Goal: Information Seeking & Learning: Learn about a topic

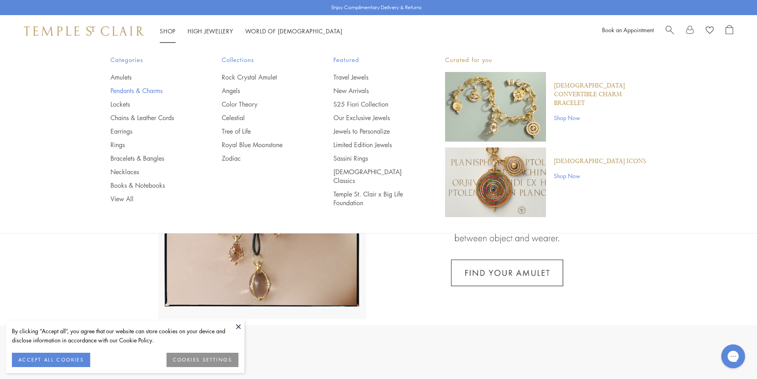
click at [127, 92] on link "Pendants & Charms" at bounding box center [151, 90] width 80 height 9
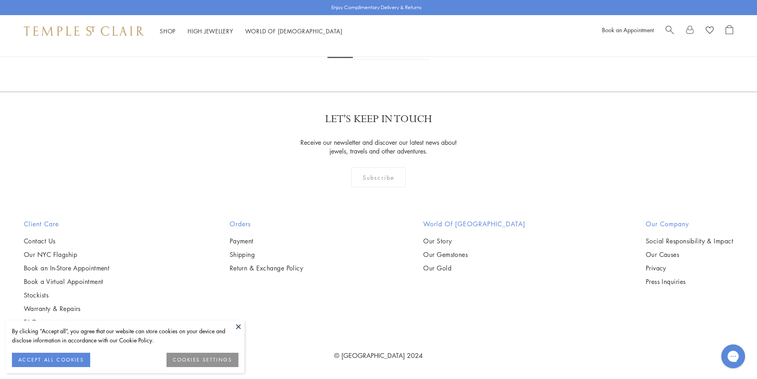
scroll to position [2664, 0]
click at [0, 0] on img at bounding box center [0, 0] width 0 height 0
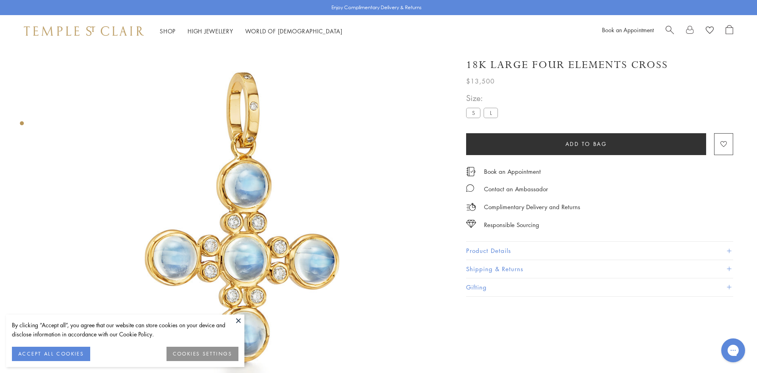
scroll to position [47, 0]
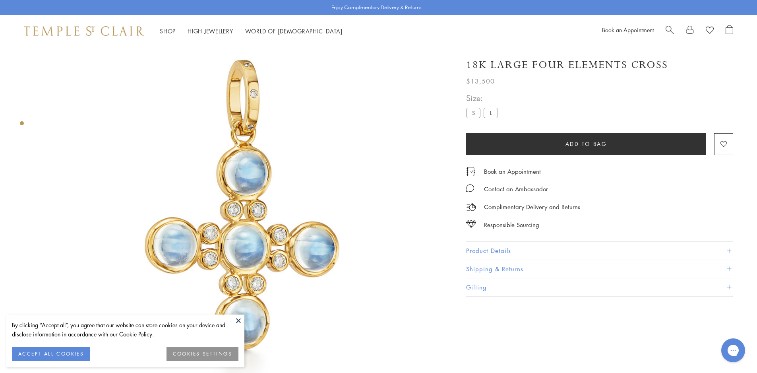
click at [470, 113] on label "S" at bounding box center [473, 113] width 14 height 10
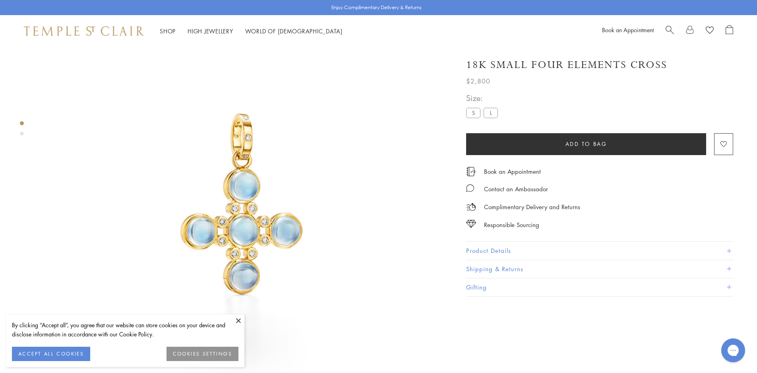
click at [235, 318] on button at bounding box center [239, 321] width 12 height 12
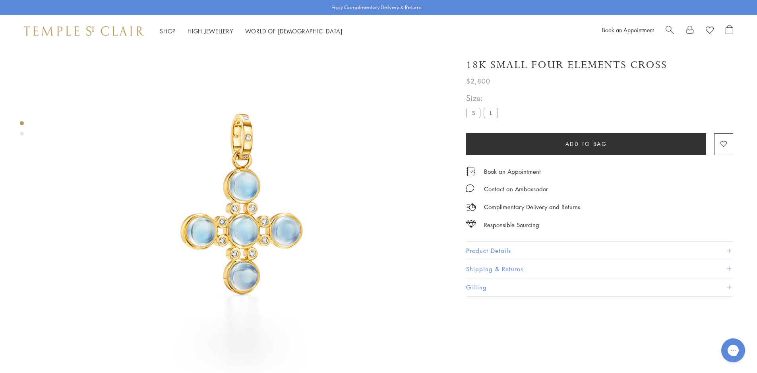
click at [495, 111] on label "L" at bounding box center [491, 113] width 14 height 10
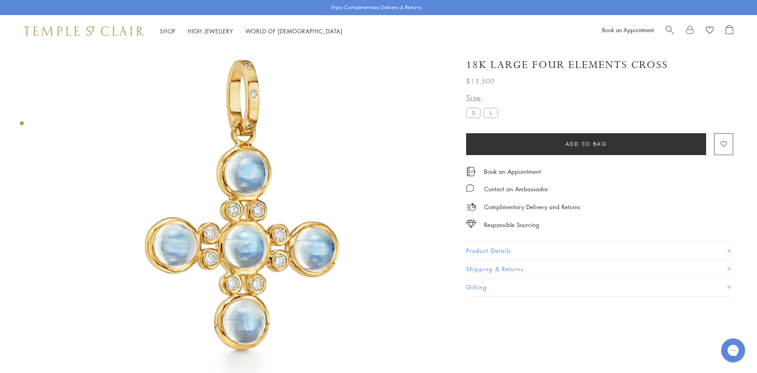
click at [470, 115] on label "S" at bounding box center [473, 113] width 14 height 10
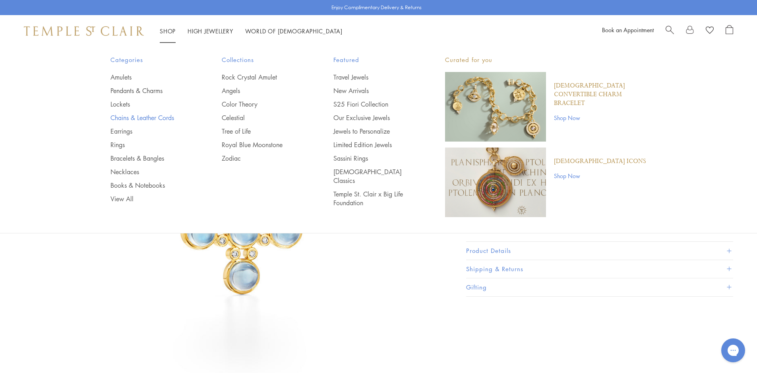
click at [125, 116] on link "Chains & Leather Cords" at bounding box center [151, 117] width 80 height 9
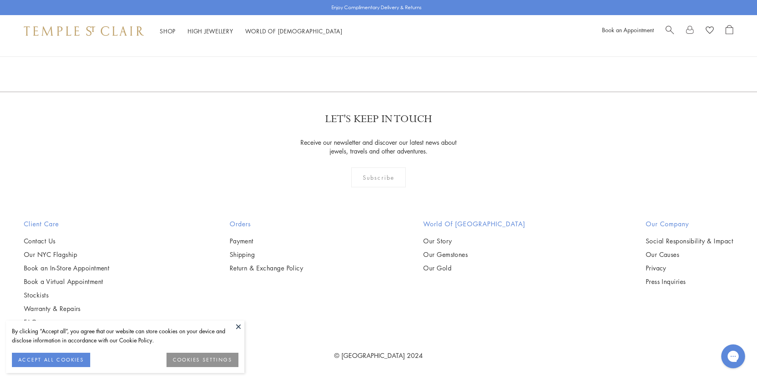
scroll to position [1074, 0]
click at [0, 0] on img at bounding box center [0, 0] width 0 height 0
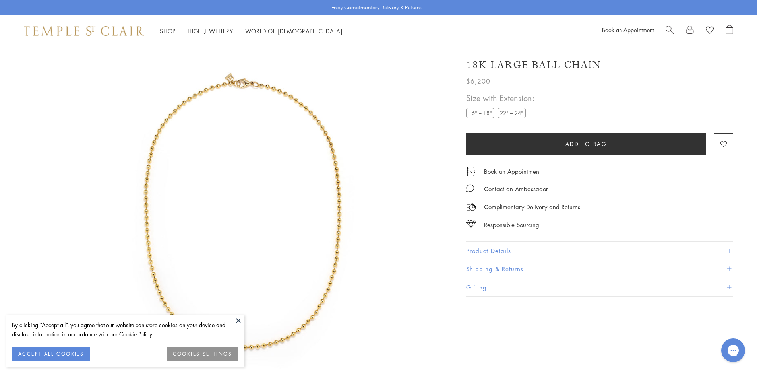
scroll to position [47, 0]
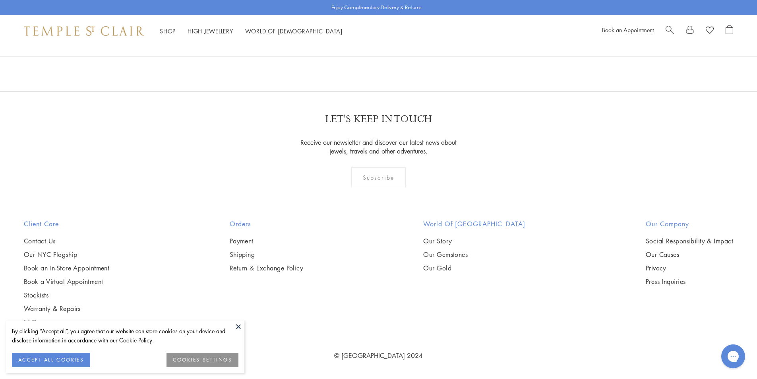
scroll to position [1869, 0]
click at [237, 321] on button at bounding box center [239, 326] width 12 height 12
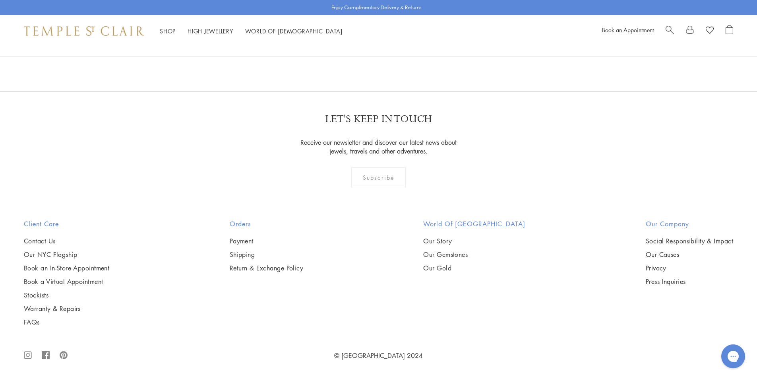
scroll to position [1153, 0]
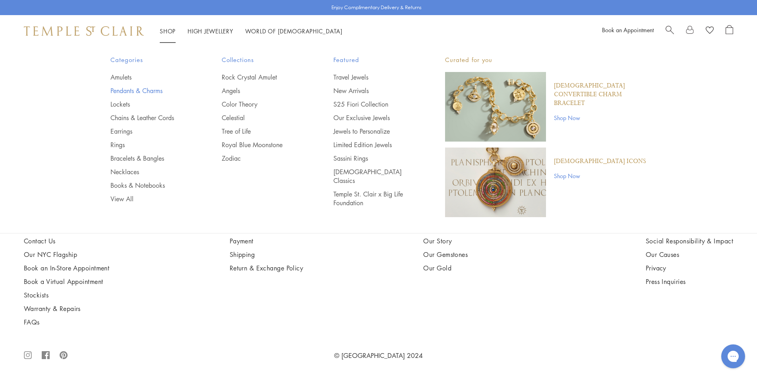
click at [118, 92] on link "Pendants & Charms" at bounding box center [151, 90] width 80 height 9
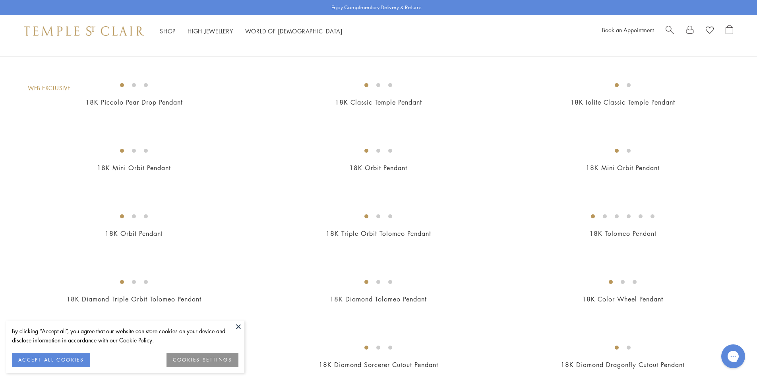
scroll to position [1030, 0]
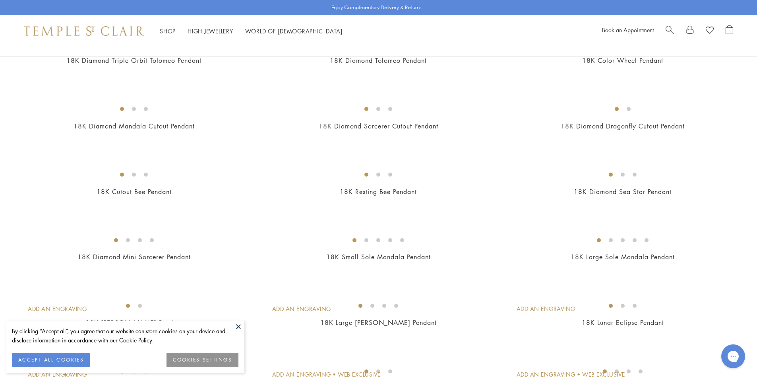
click at [241, 328] on button at bounding box center [239, 326] width 12 height 12
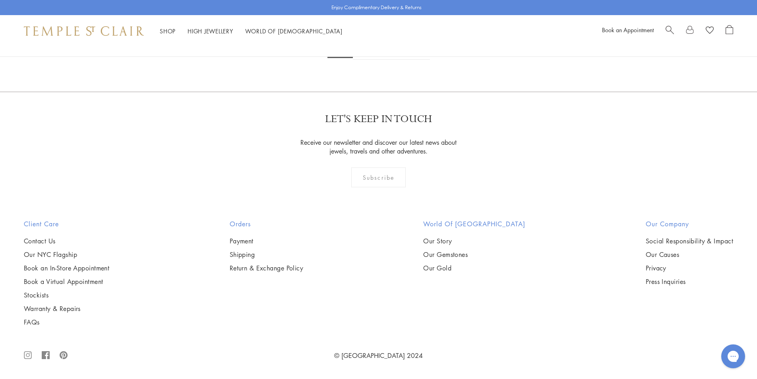
scroll to position [2461, 0]
click at [0, 0] on img at bounding box center [0, 0] width 0 height 0
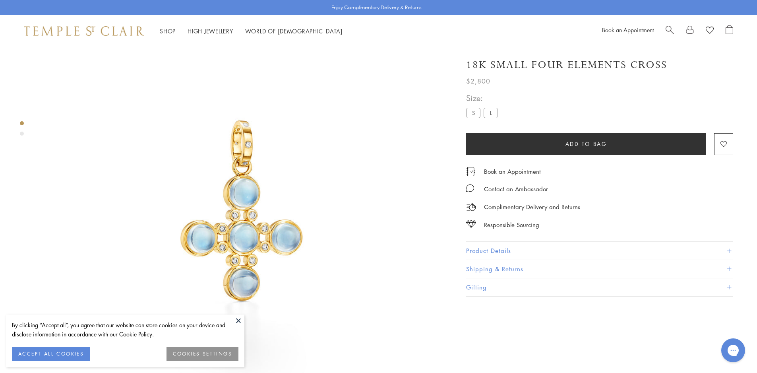
scroll to position [47, 0]
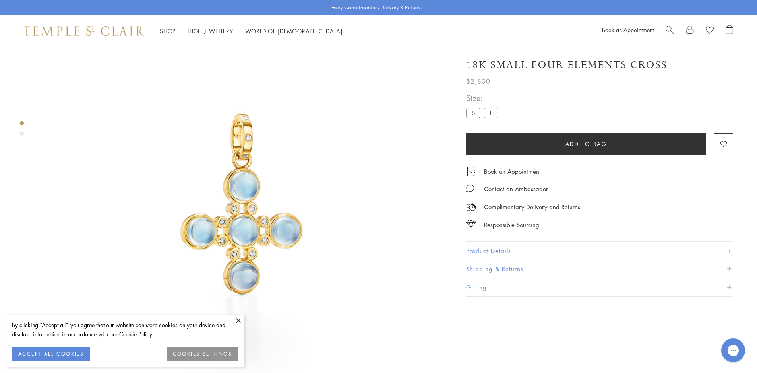
click at [509, 256] on button "Product Details" at bounding box center [599, 251] width 267 height 18
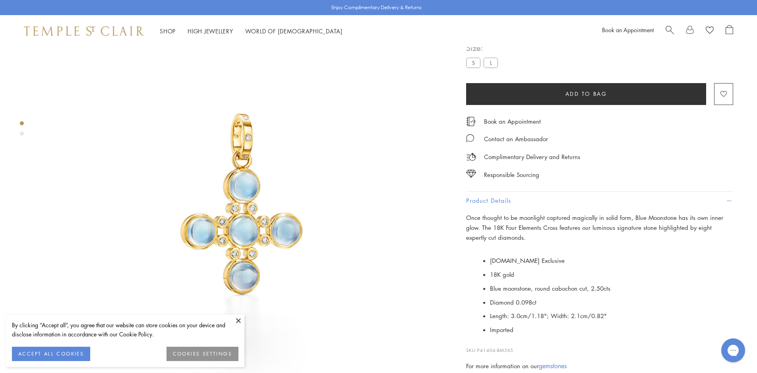
scroll to position [325, 0]
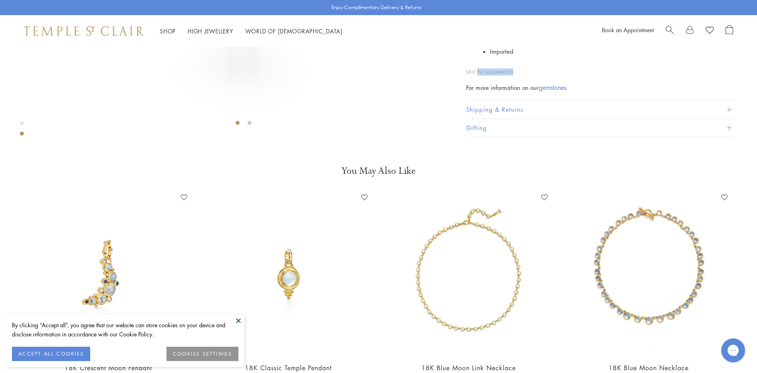
drag, startPoint x: 516, startPoint y: 314, endPoint x: 478, endPoint y: 313, distance: 37.4
click at [478, 76] on p "SKU: P41406-BM5X5" at bounding box center [599, 67] width 267 height 15
copy span "P41406-BM5X5"
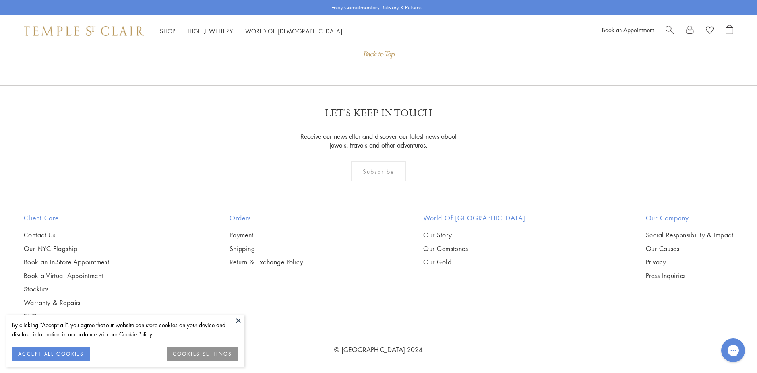
scroll to position [1041, 0]
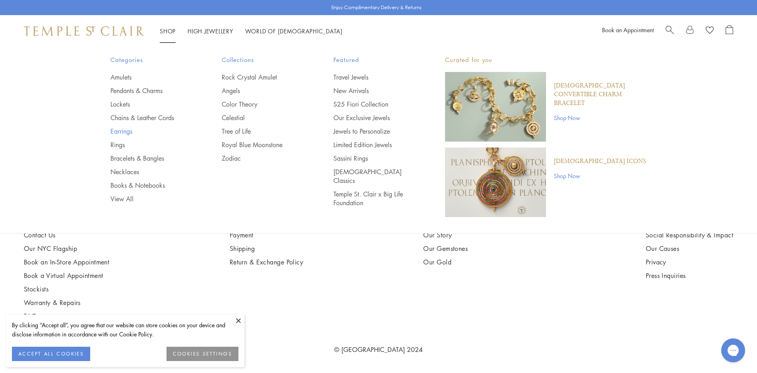
click at [125, 133] on link "Earrings" at bounding box center [151, 131] width 80 height 9
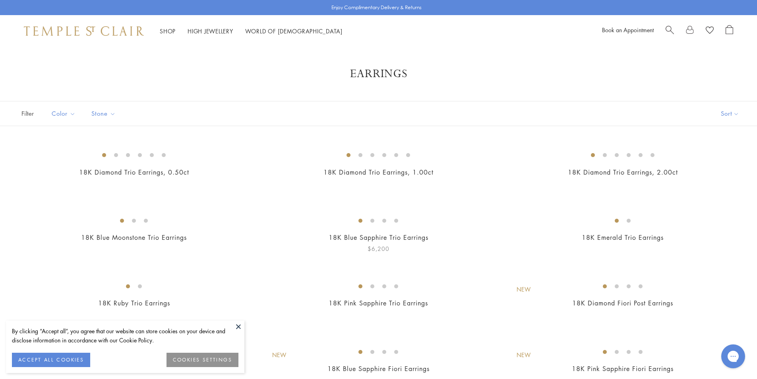
scroll to position [239, 0]
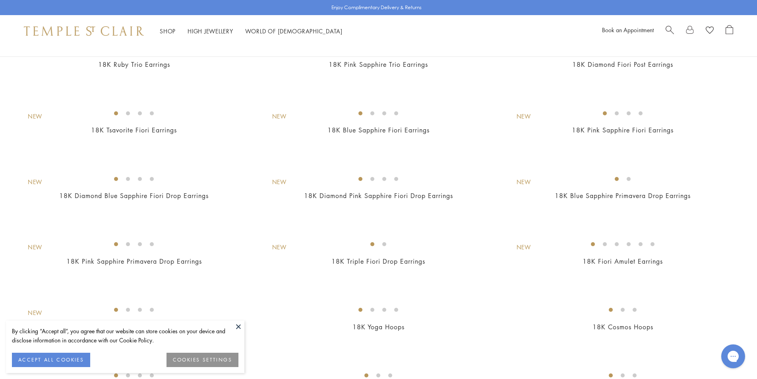
drag, startPoint x: 236, startPoint y: 324, endPoint x: 240, endPoint y: 322, distance: 5.0
click at [236, 324] on button at bounding box center [239, 326] width 12 height 12
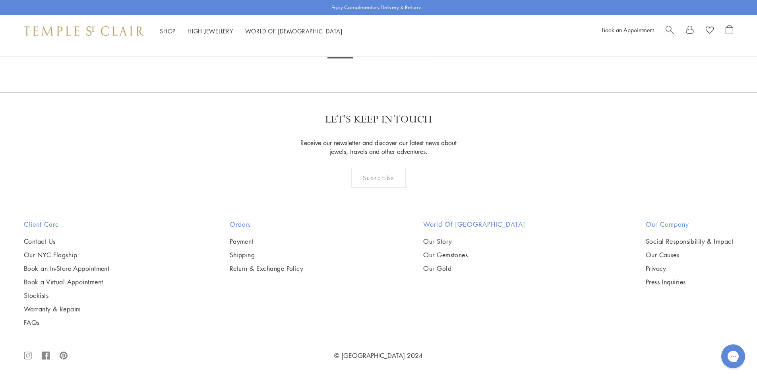
scroll to position [4930, 0]
click at [368, 60] on link "2" at bounding box center [366, 49] width 26 height 22
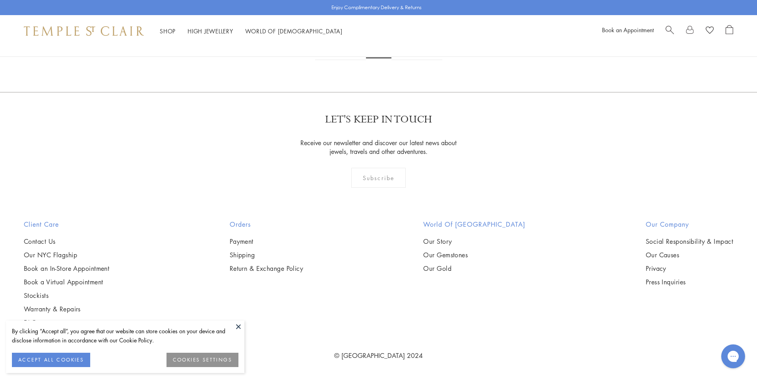
scroll to position [2942, 0]
click at [0, 0] on img at bounding box center [0, 0] width 0 height 0
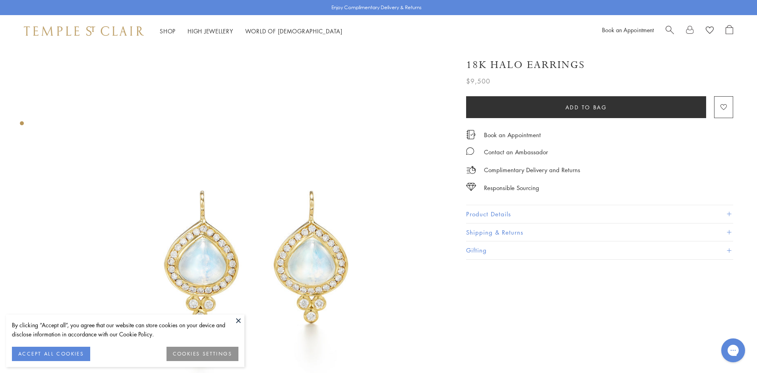
click at [505, 222] on button "Product Details" at bounding box center [599, 214] width 267 height 18
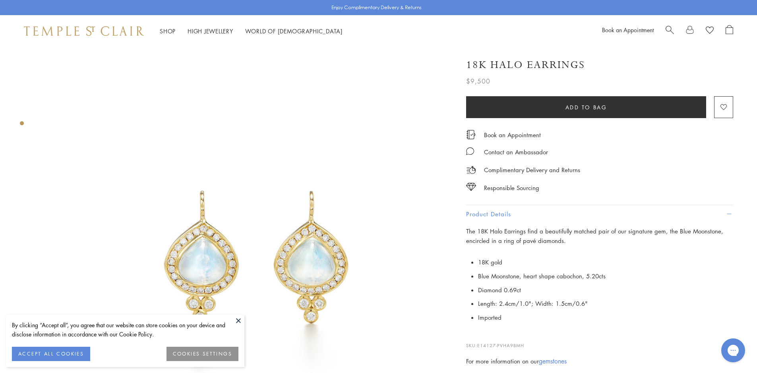
click at [238, 320] on button at bounding box center [239, 321] width 12 height 12
